Goal: Go to known website: Go to known website

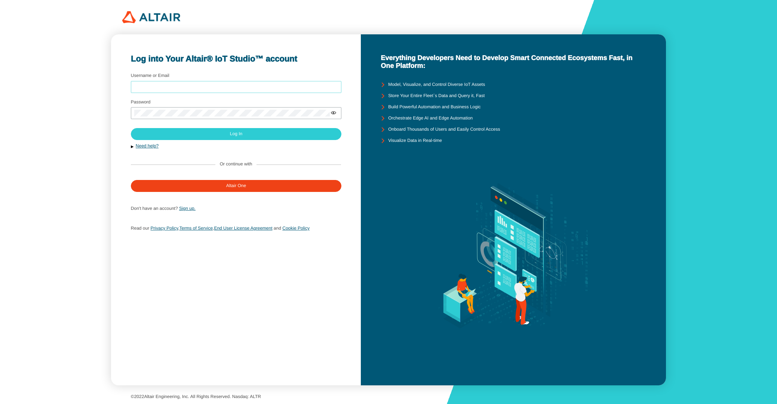
click at [158, 89] on input "Username or Email" at bounding box center [236, 86] width 204 height 5
type input "aperez"
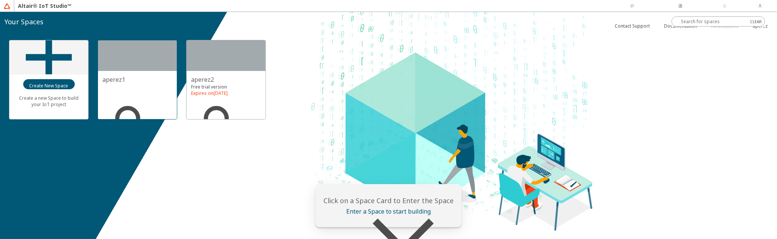
click at [125, 52] on div at bounding box center [137, 55] width 79 height 31
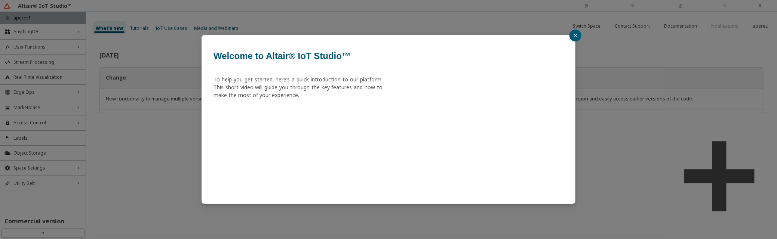
click at [573, 37] on icon "close" at bounding box center [575, 35] width 4 height 4
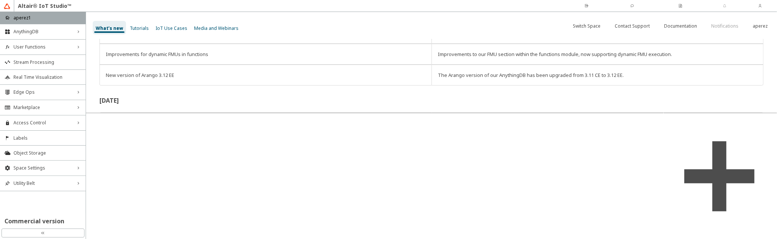
scroll to position [78, 0]
